Goal: Manage account settings

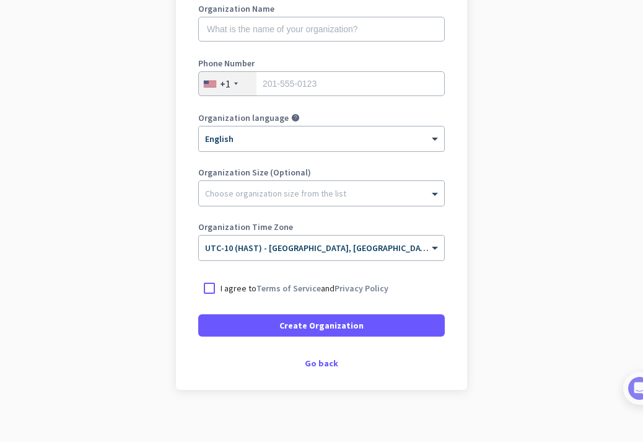
scroll to position [195, 0]
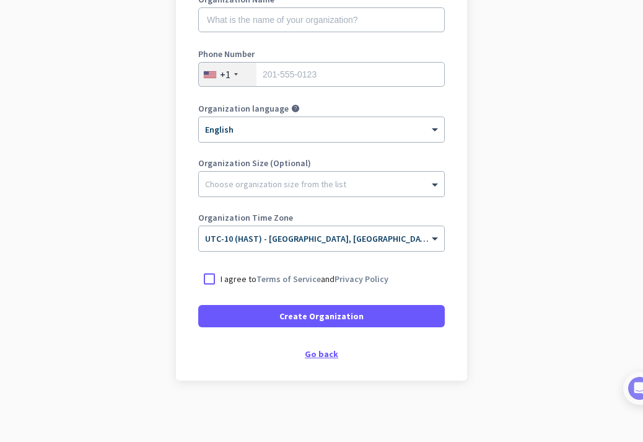
click at [311, 353] on div "Go back" at bounding box center [321, 354] width 247 height 9
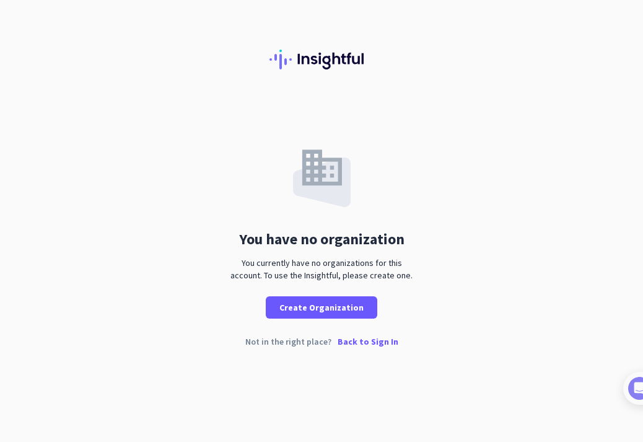
click at [371, 343] on p "Back to Sign In" at bounding box center [368, 341] width 61 height 9
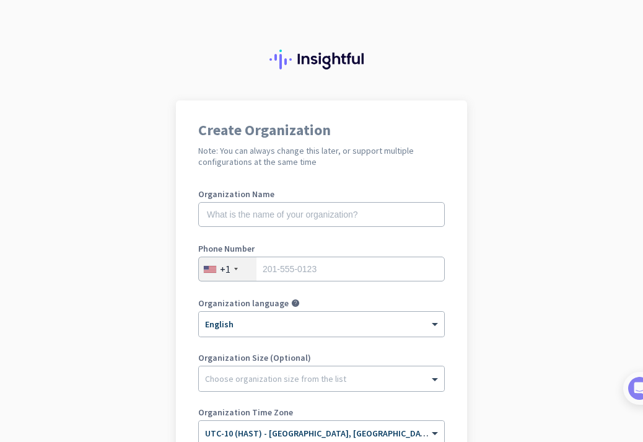
scroll to position [195, 0]
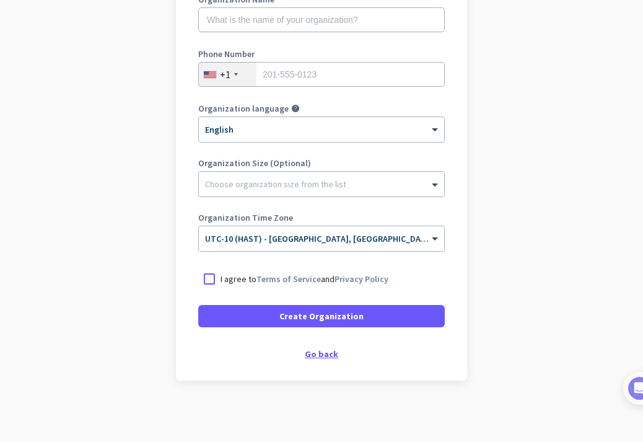
click at [317, 350] on div "Go back" at bounding box center [321, 354] width 247 height 9
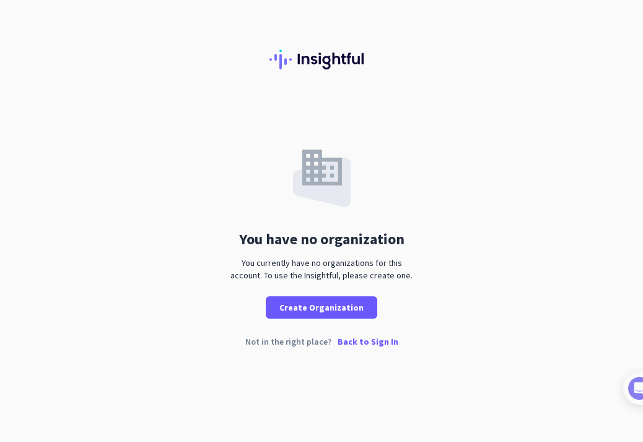
click at [367, 342] on p "Back to Sign In" at bounding box center [368, 341] width 61 height 9
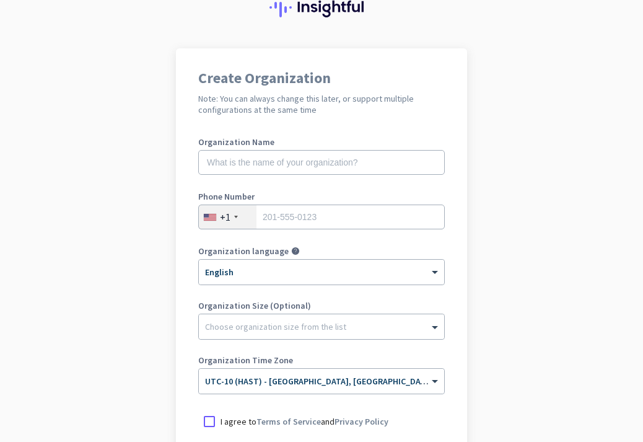
scroll to position [195, 0]
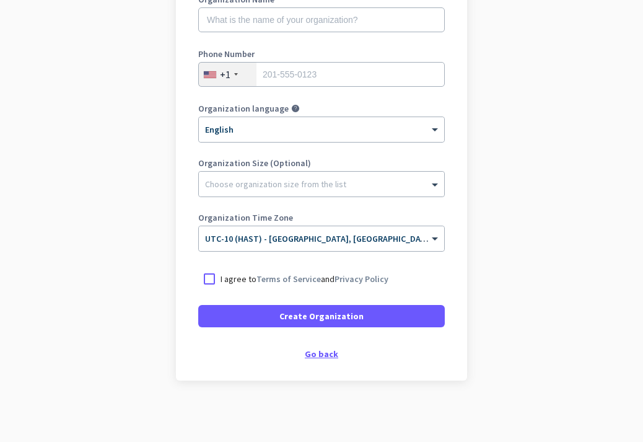
click at [311, 356] on div "Go back" at bounding box center [321, 354] width 247 height 9
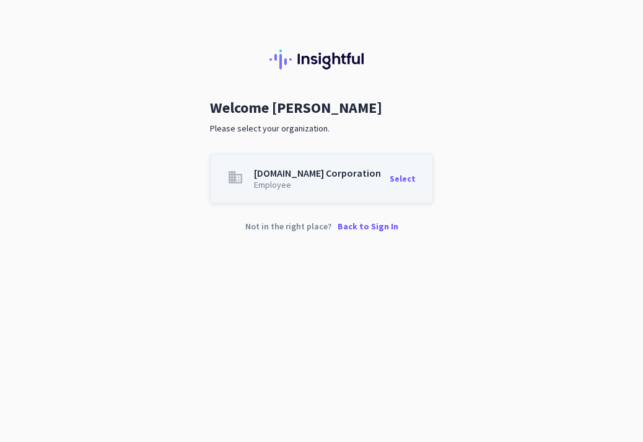
click at [399, 179] on div "Select" at bounding box center [403, 178] width 26 height 21
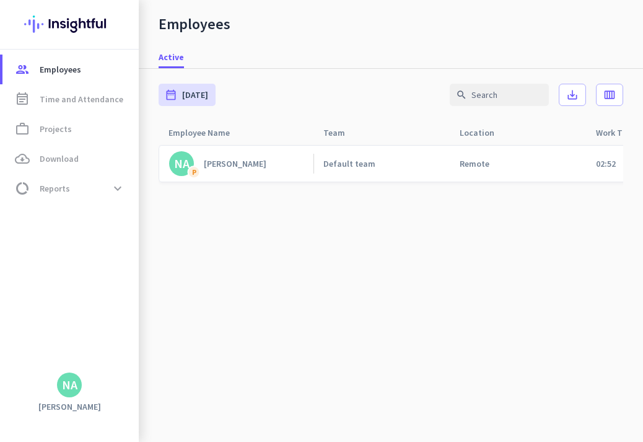
click at [74, 376] on div "NA" at bounding box center [69, 385] width 25 height 25
click at [123, 291] on span "Personal Settings" at bounding box center [135, 294] width 75 height 11
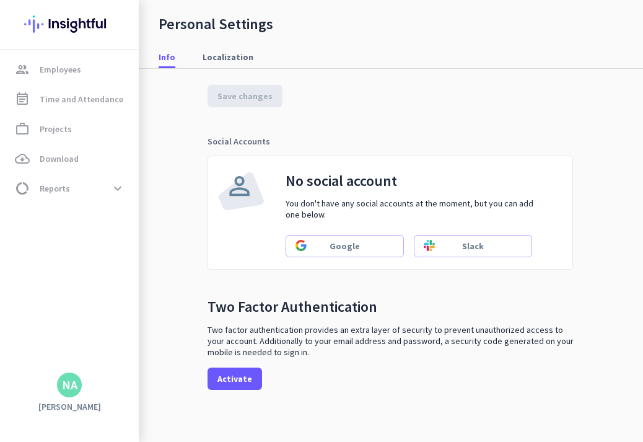
scroll to position [323, 0]
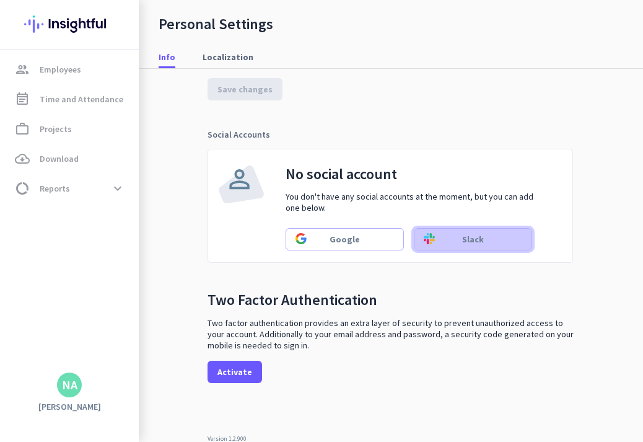
click at [469, 235] on span "Slack" at bounding box center [473, 239] width 22 height 12
